Goal: Information Seeking & Learning: Learn about a topic

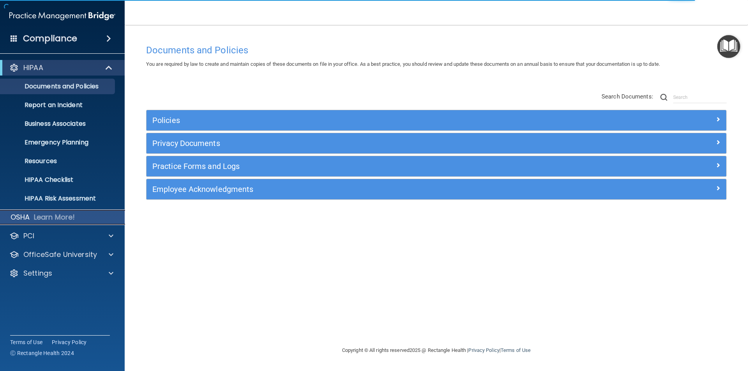
click at [18, 219] on p "OSHA" at bounding box center [20, 217] width 19 height 9
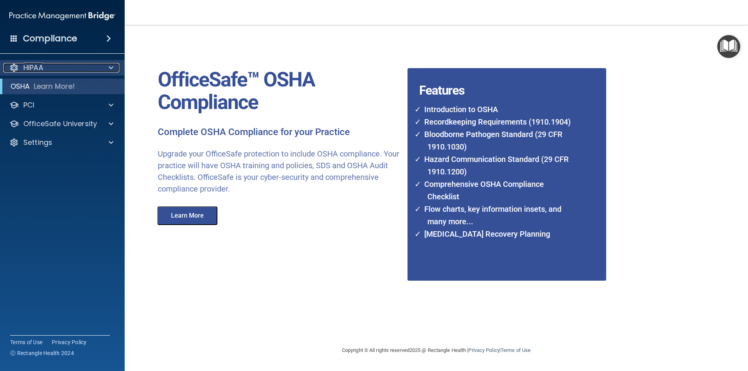
click at [31, 65] on p "HIPAA" at bounding box center [33, 67] width 20 height 9
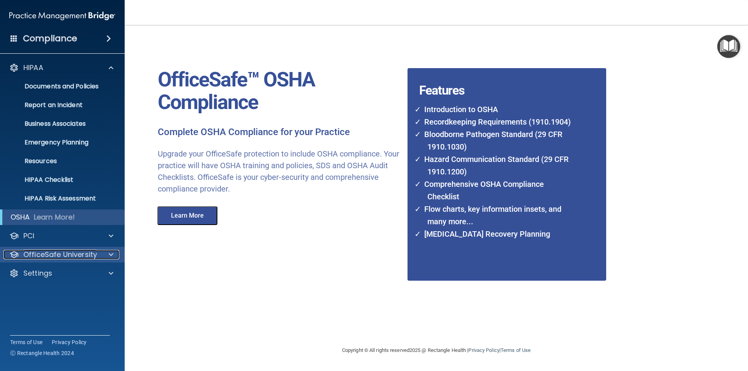
click at [109, 256] on span at bounding box center [111, 254] width 5 height 9
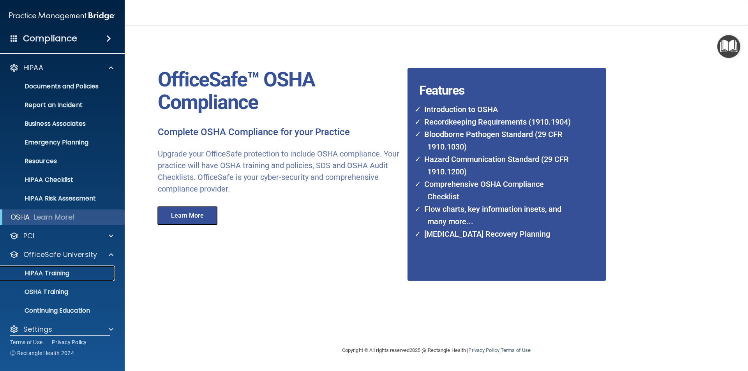
click at [40, 275] on p "HIPAA Training" at bounding box center [37, 274] width 64 height 8
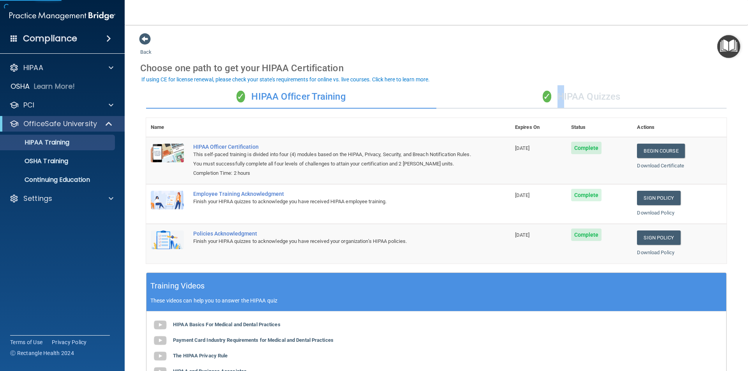
click at [554, 100] on div "✓ HIPAA Quizzes" at bounding box center [581, 96] width 290 height 23
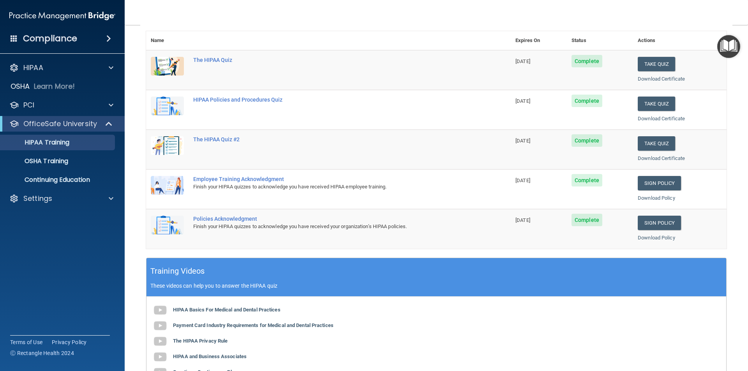
scroll to position [215, 0]
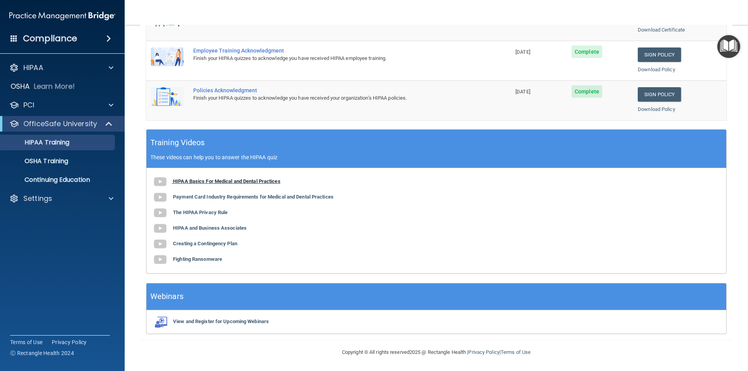
click at [204, 184] on b "HIPAA Basics For Medical and Dental Practices" at bounding box center [227, 181] width 108 height 6
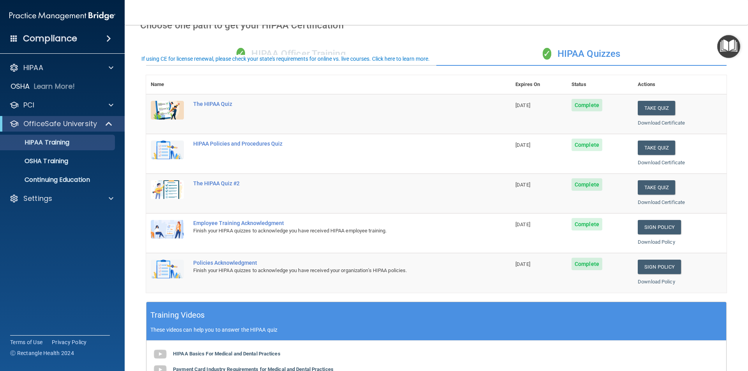
scroll to position [21, 0]
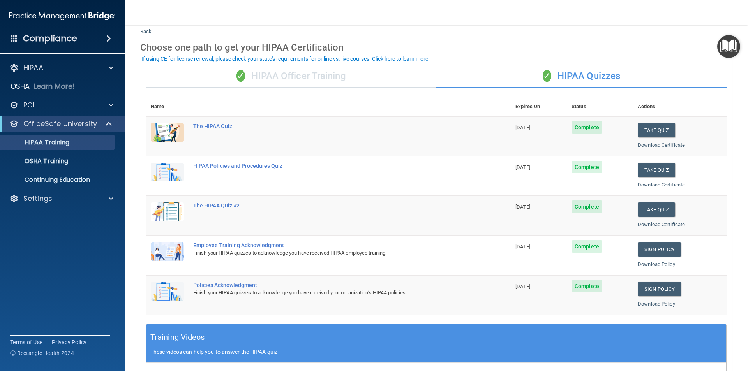
click at [466, 23] on nav "Toggle navigation [PERSON_NAME] [EMAIL_ADDRESS][DOMAIN_NAME] Manage My Enterpri…" at bounding box center [436, 12] width 623 height 25
click at [70, 65] on div "HIPAA" at bounding box center [52, 67] width 97 height 9
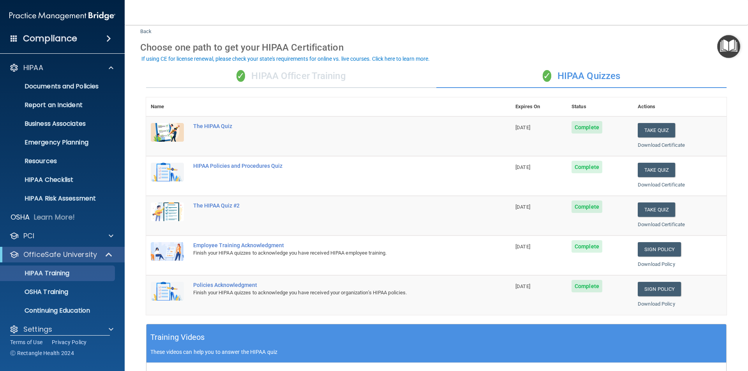
click at [108, 41] on span at bounding box center [108, 38] width 5 height 9
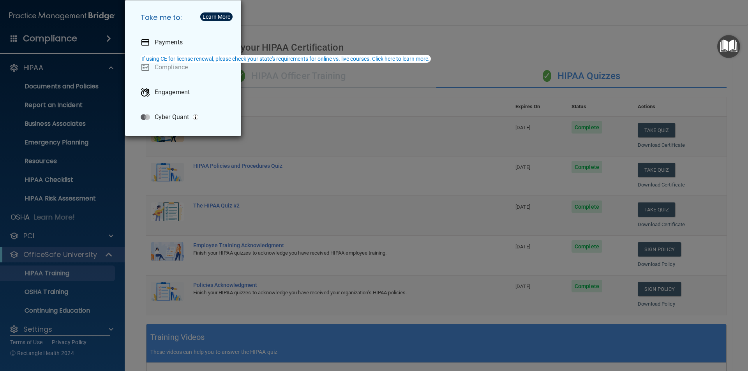
click at [31, 122] on div "Take me to: Payments Compliance Engagement Cyber Quant" at bounding box center [374, 185] width 748 height 371
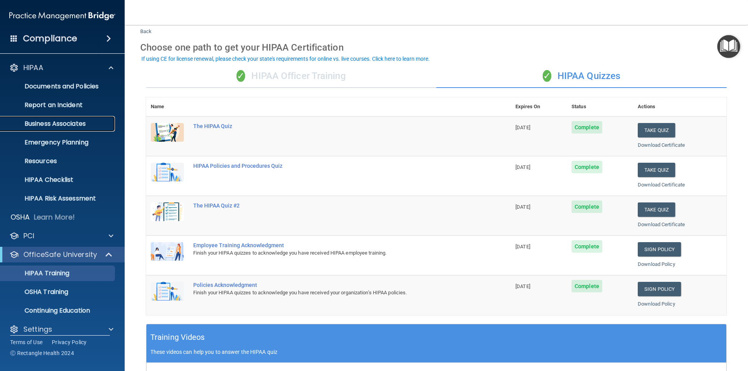
click at [56, 121] on p "Business Associates" at bounding box center [58, 124] width 106 height 8
